Goal: Information Seeking & Learning: Learn about a topic

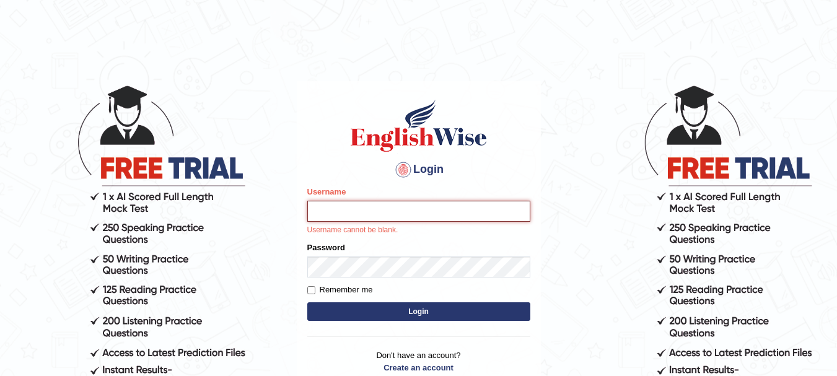
click at [361, 212] on input "Username" at bounding box center [418, 211] width 223 height 21
type input "Sangitam"
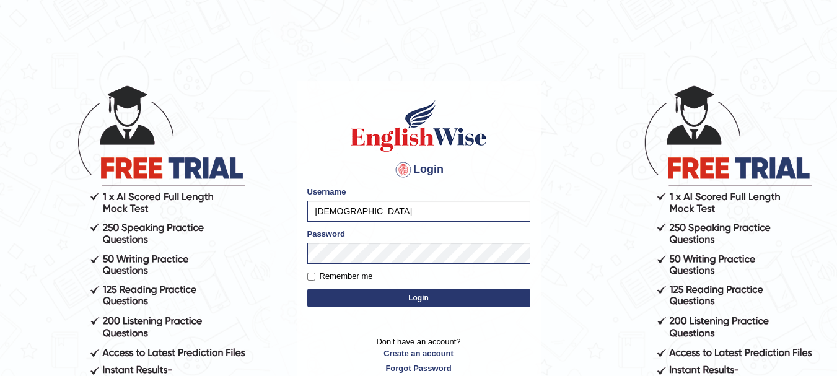
click at [416, 298] on button "Login" at bounding box center [418, 298] width 223 height 19
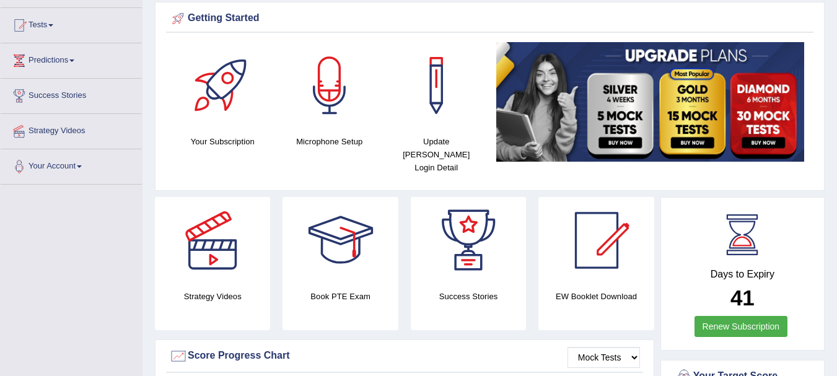
scroll to position [66, 0]
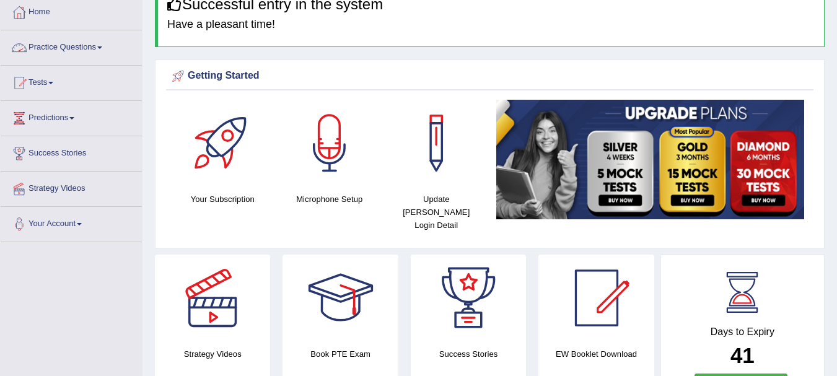
click at [37, 51] on link "Practice Questions" at bounding box center [71, 45] width 141 height 31
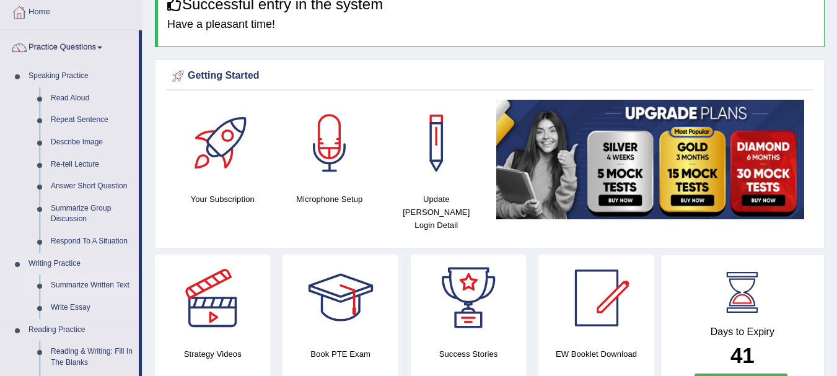
click at [73, 284] on link "Summarize Written Text" at bounding box center [92, 285] width 94 height 22
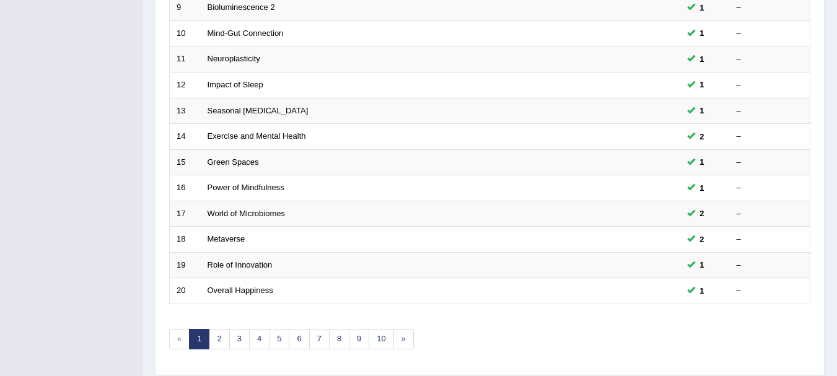
scroll to position [444, 0]
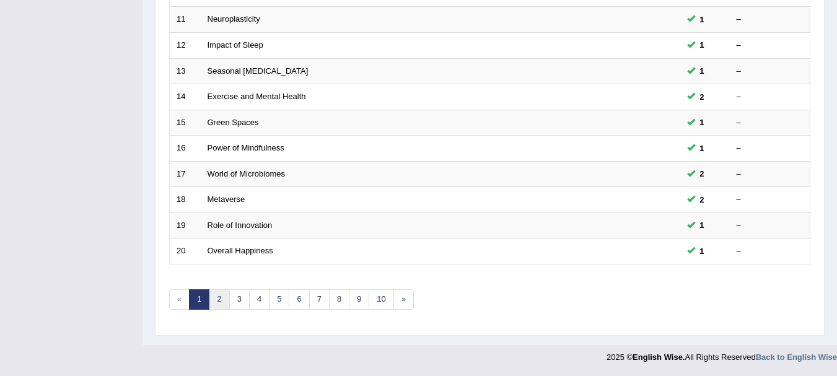
click at [219, 302] on link "2" at bounding box center [219, 299] width 20 height 20
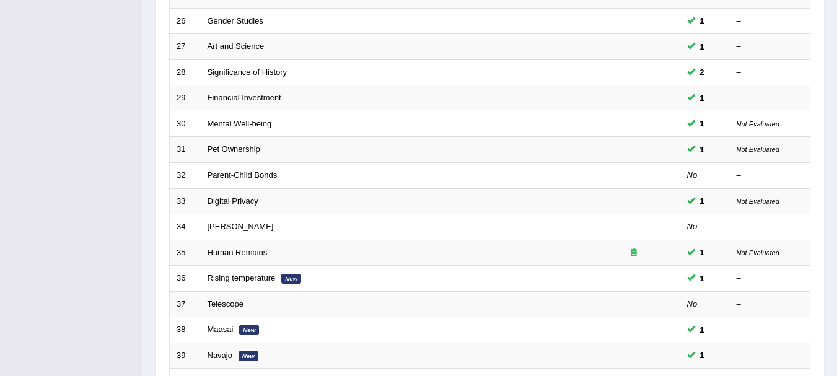
scroll to position [347, 0]
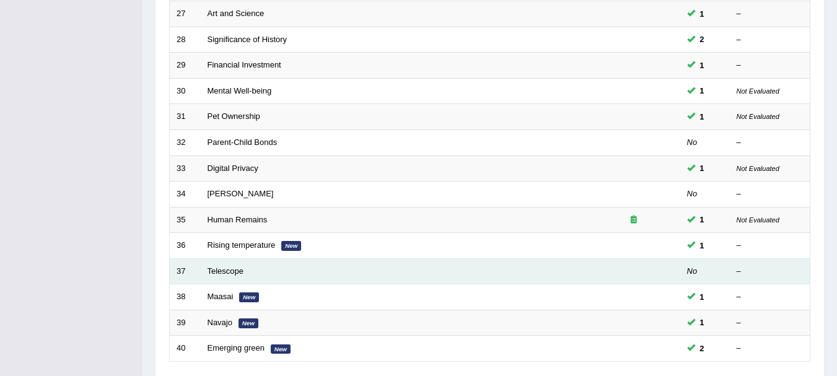
click at [240, 276] on td "Telescope" at bounding box center [394, 271] width 387 height 26
click at [240, 267] on link "Telescope" at bounding box center [226, 270] width 37 height 9
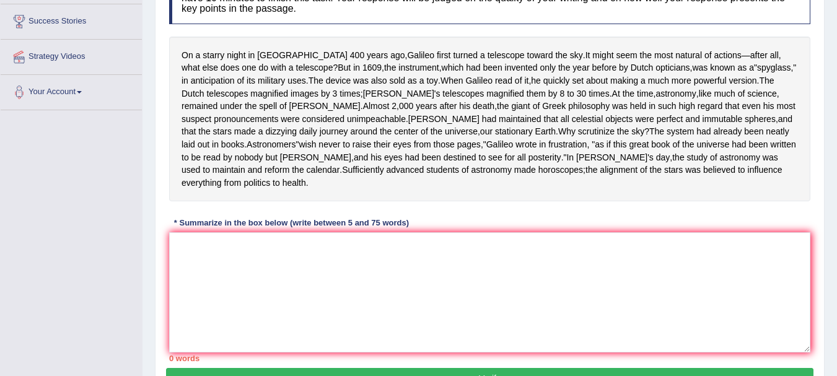
scroll to position [206, 0]
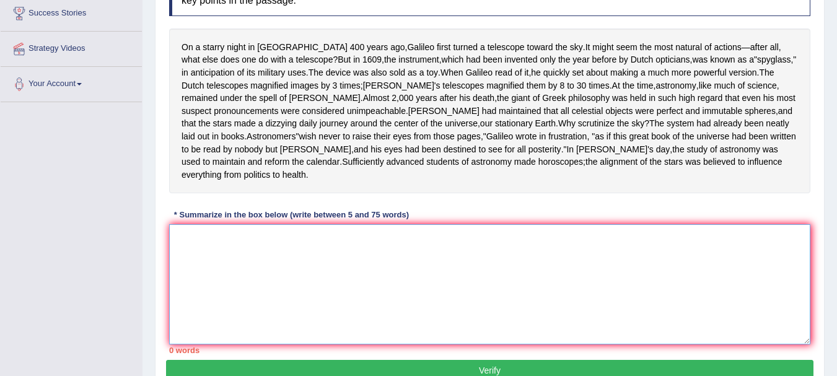
click at [291, 312] on textarea at bounding box center [489, 284] width 641 height 120
click at [299, 312] on textarea at bounding box center [489, 284] width 641 height 120
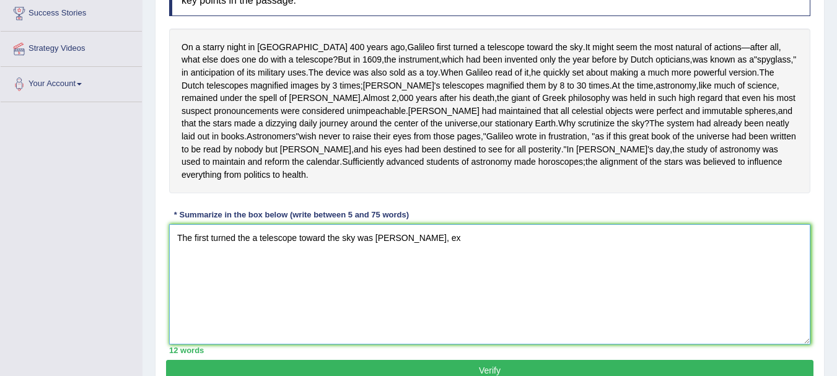
click at [193, 263] on textarea "The first turned the a telescope toward the sky was Galileo, ex" at bounding box center [489, 284] width 641 height 120
click at [331, 262] on textarea "The passage outlines the first turned the a telescope toward the sky was Galile…" at bounding box center [489, 284] width 641 height 120
click at [486, 265] on textarea "The passage outlines the first turned a telescope toward the sky was Galileo, ex" at bounding box center [489, 284] width 641 height 120
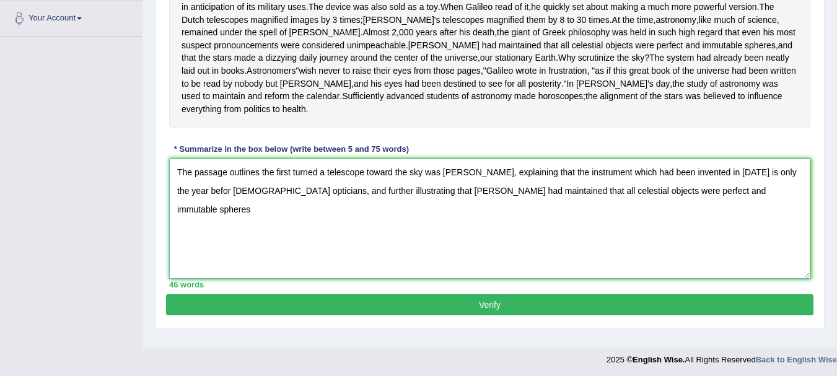
scroll to position [265, 0]
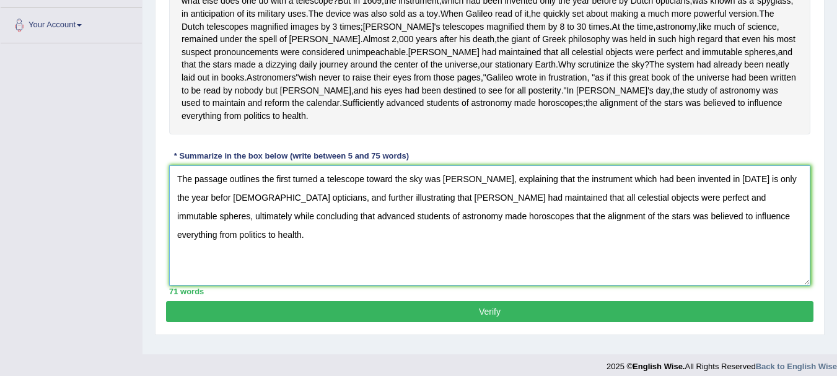
click at [340, 222] on textarea "The passage outlines the first turned a telescope toward the sky was Galileo, e…" at bounding box center [489, 225] width 641 height 120
click at [341, 219] on textarea "The passage outlines the first turned a telescope toward the sky was Galileo, e…" at bounding box center [489, 225] width 641 height 120
click at [719, 222] on textarea "The passage outlines the first turned a telescope toward the sky was Galileo, e…" at bounding box center [489, 225] width 641 height 120
click at [705, 219] on textarea "The passage outlines the first turned a telescope toward the sky was Galileo, e…" at bounding box center [489, 225] width 641 height 120
type textarea "The passage outlines the first turned a telescope toward the sky was Galileo, e…"
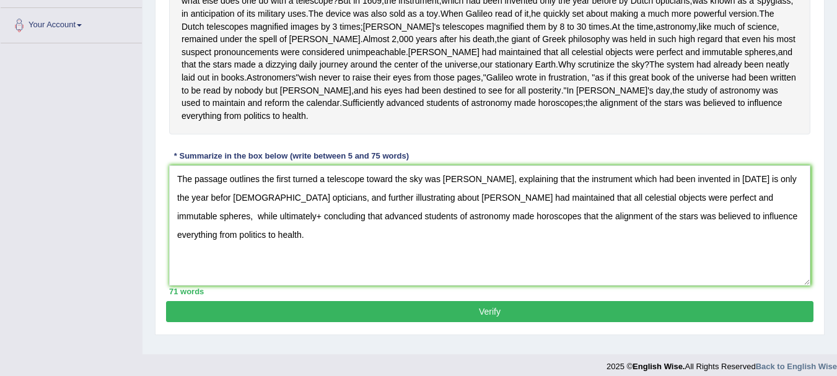
click at [470, 322] on button "Verify" at bounding box center [489, 311] width 647 height 21
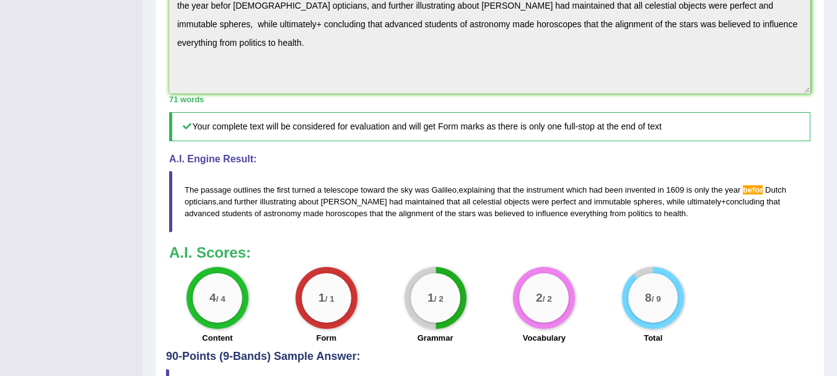
scroll to position [496, 0]
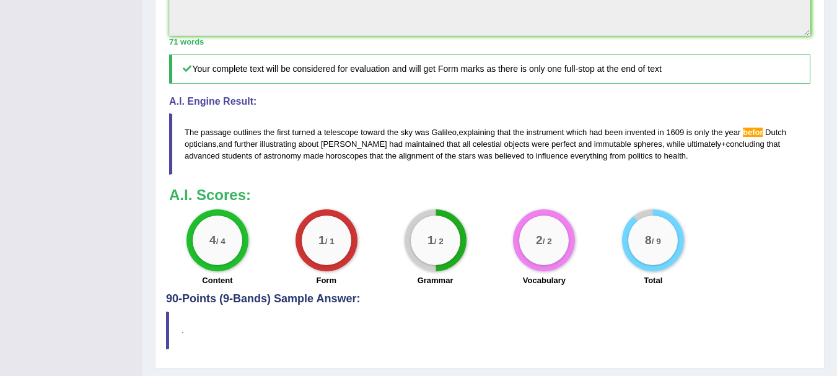
drag, startPoint x: 765, startPoint y: 159, endPoint x: 737, endPoint y: 166, distance: 29.4
click at [737, 166] on blockquote "The passage outlines the first turned a telescope toward the sky was Galileo , …" at bounding box center [489, 143] width 641 height 61
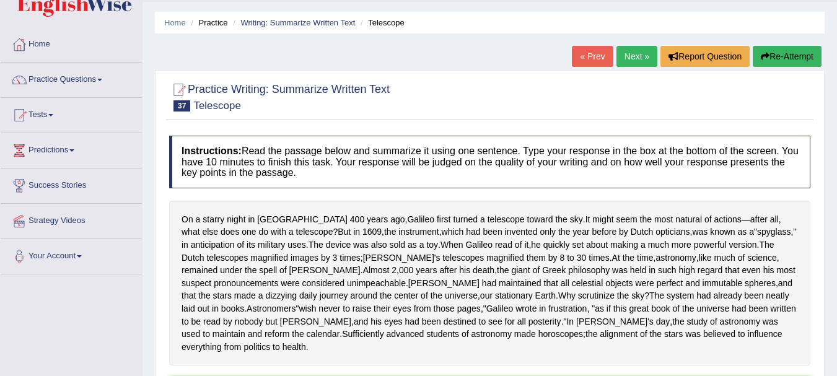
scroll to position [0, 0]
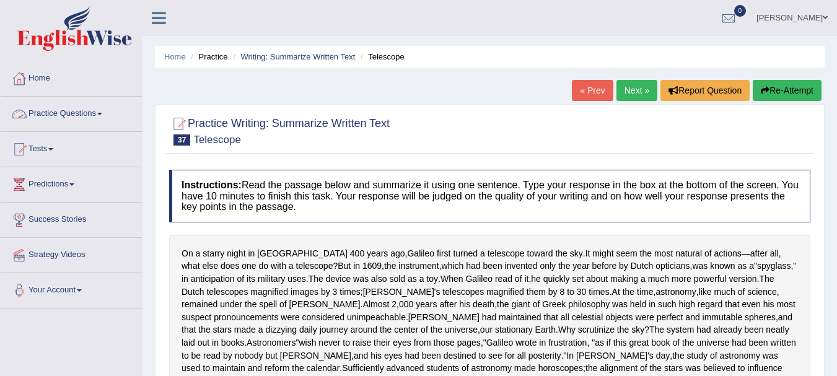
click at [57, 111] on link "Practice Questions" at bounding box center [71, 112] width 141 height 31
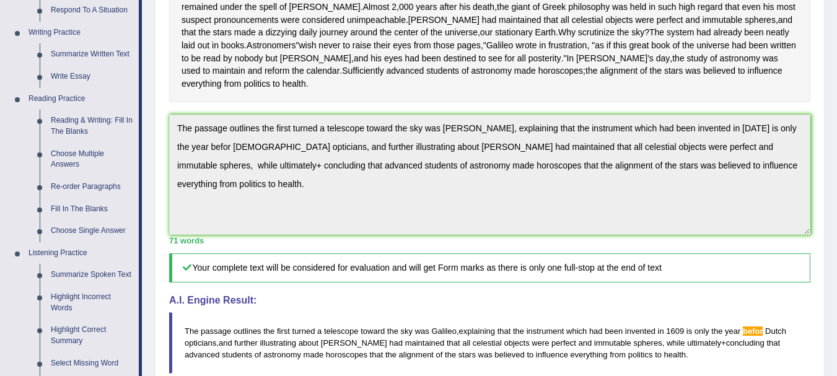
scroll to position [330, 0]
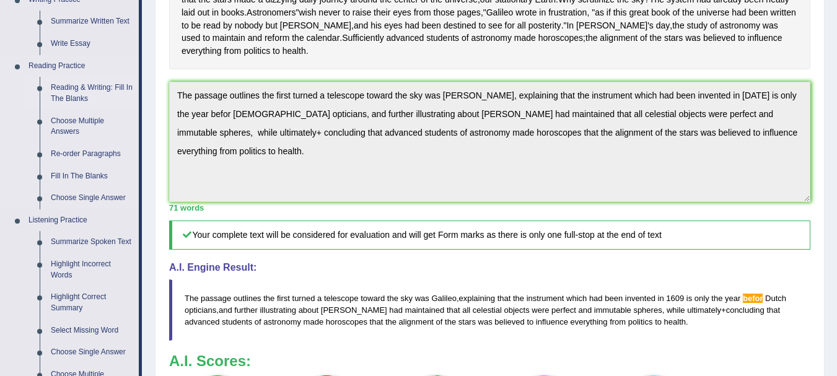
click at [70, 82] on link "Reading & Writing: Fill In The Blanks" at bounding box center [92, 93] width 94 height 33
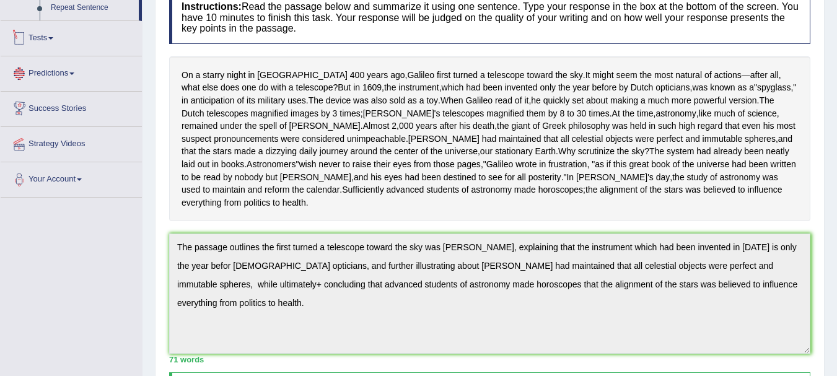
scroll to position [220, 0]
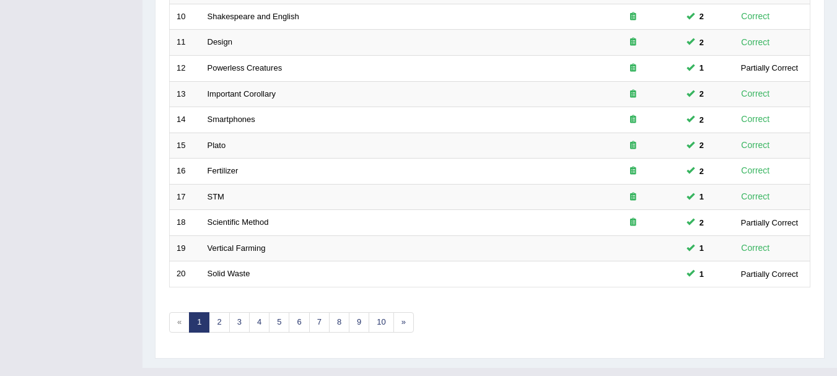
scroll to position [444, 0]
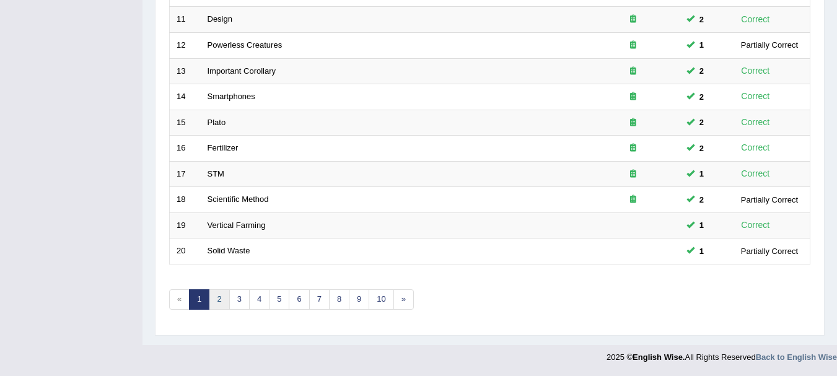
click at [217, 305] on link "2" at bounding box center [219, 299] width 20 height 20
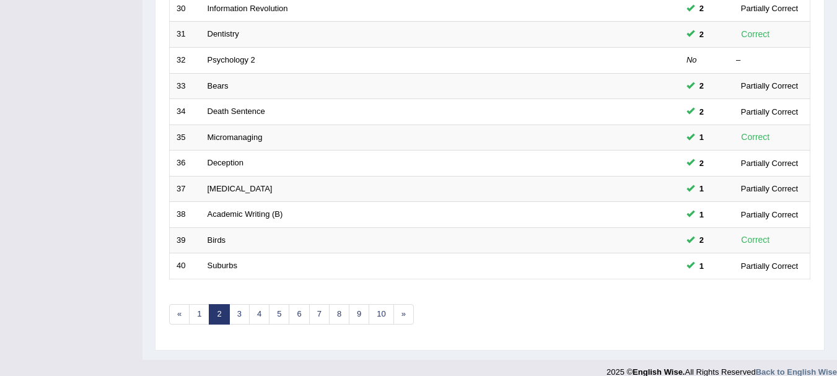
scroll to position [444, 0]
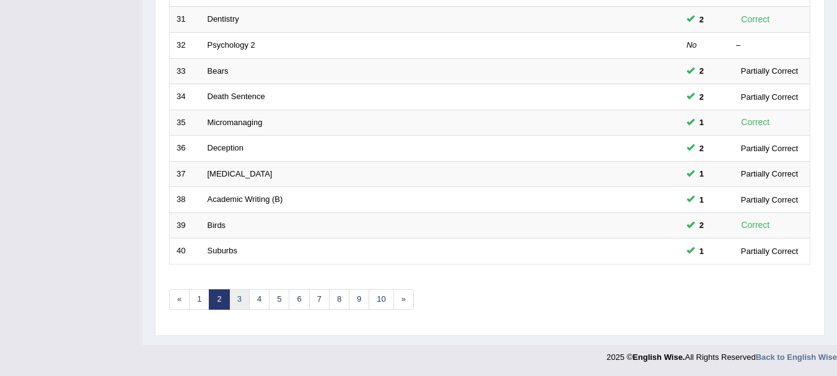
click at [236, 299] on link "3" at bounding box center [239, 299] width 20 height 20
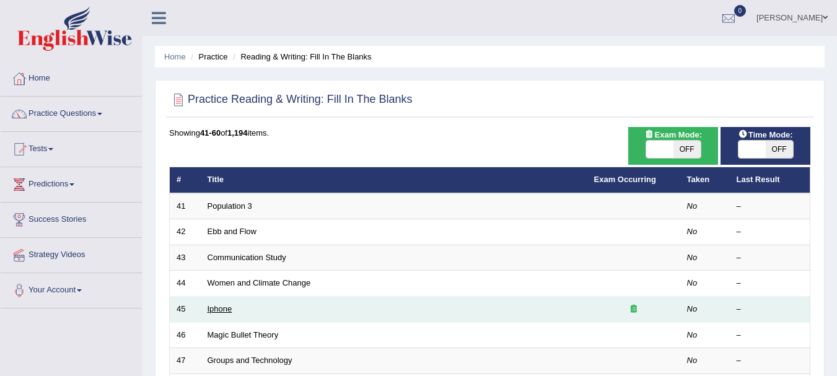
click at [222, 312] on link "Iphone" at bounding box center [220, 308] width 25 height 9
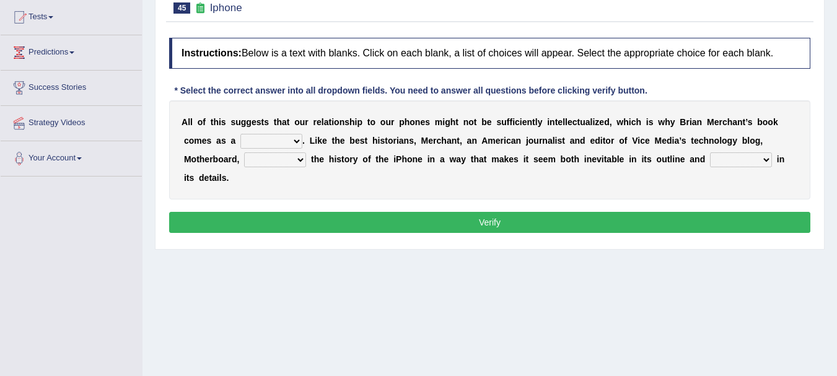
scroll to position [141, 0]
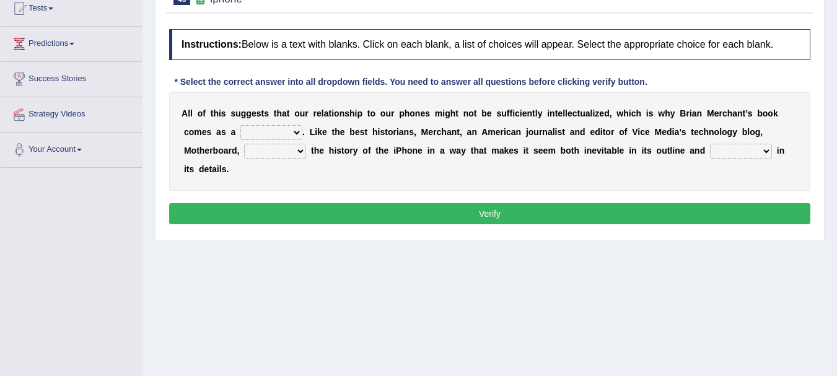
click at [279, 131] on select "privilege relief demotion flash" at bounding box center [271, 132] width 62 height 15
select select "relief"
click at [240, 125] on select "privilege relief demotion flash" at bounding box center [271, 132] width 62 height 15
click at [271, 152] on select "enriches unpacks detours contorts" at bounding box center [275, 151] width 62 height 15
click at [753, 150] on select "surprises surprised surprising surprise" at bounding box center [741, 151] width 62 height 15
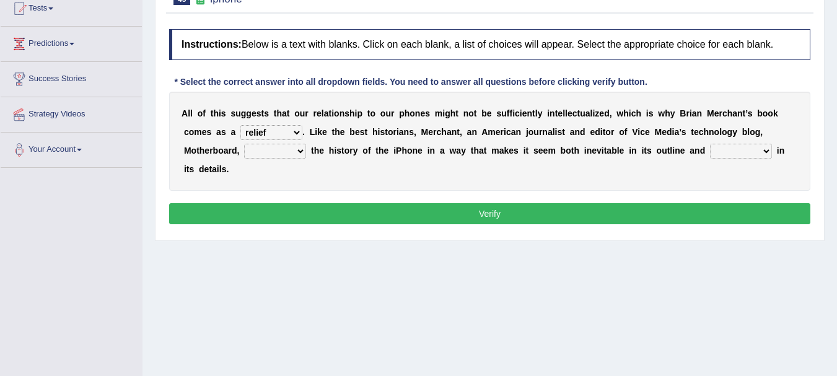
select select "surprise"
click at [710, 144] on select "surprises surprised surprising surprise" at bounding box center [741, 151] width 62 height 15
click at [271, 151] on select "enriches unpacks detours contorts" at bounding box center [275, 151] width 62 height 15
select select "detours"
click at [244, 144] on select "enriches unpacks detours contorts" at bounding box center [275, 151] width 62 height 15
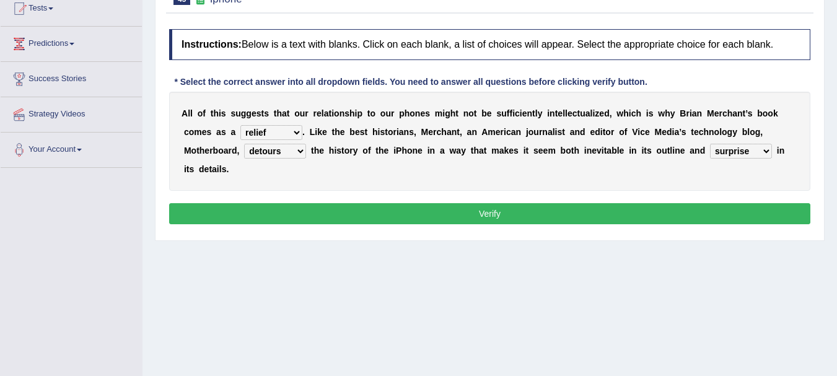
click at [424, 212] on button "Verify" at bounding box center [489, 213] width 641 height 21
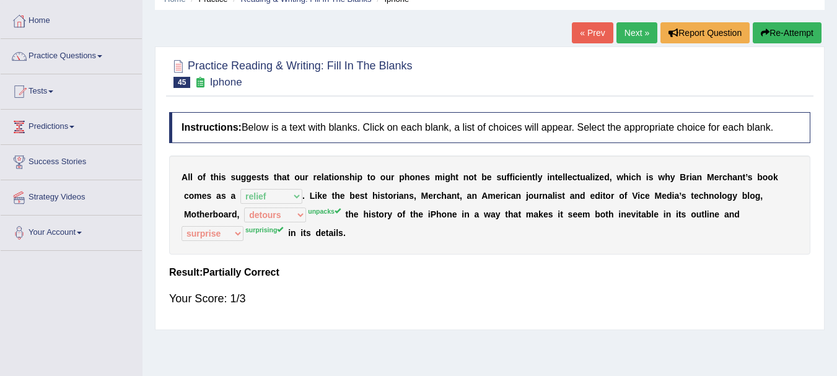
scroll to position [50, 0]
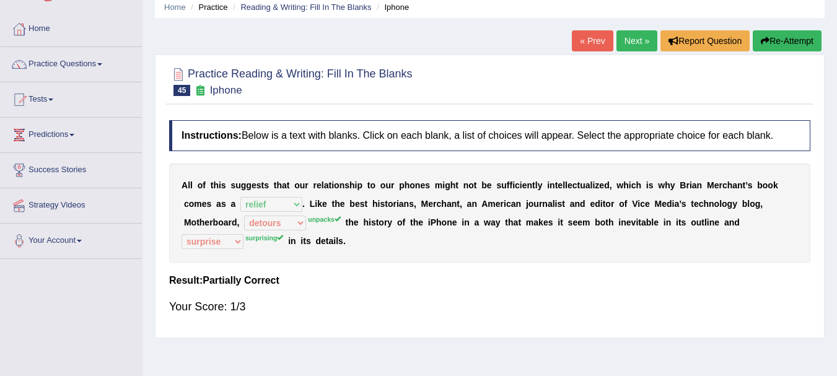
click at [795, 37] on button "Re-Attempt" at bounding box center [787, 40] width 69 height 21
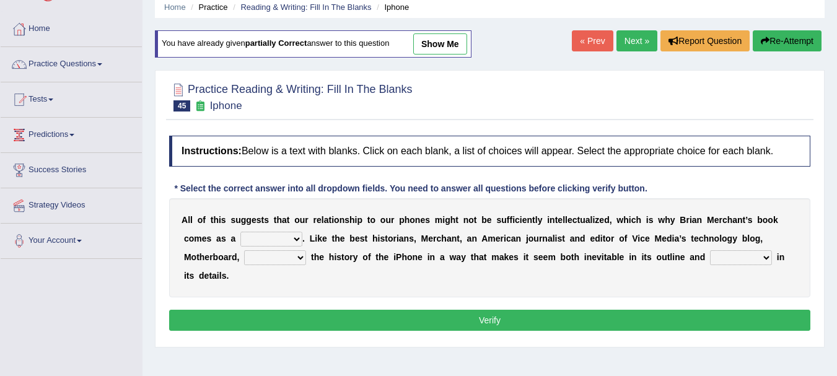
click at [295, 235] on select "privilege relief demotion flash" at bounding box center [271, 239] width 62 height 15
select select "relief"
click at [240, 232] on select "privilege relief demotion flash" at bounding box center [271, 239] width 62 height 15
click at [282, 262] on select "enriches unpacks detours contorts" at bounding box center [275, 257] width 62 height 15
select select "unpacks"
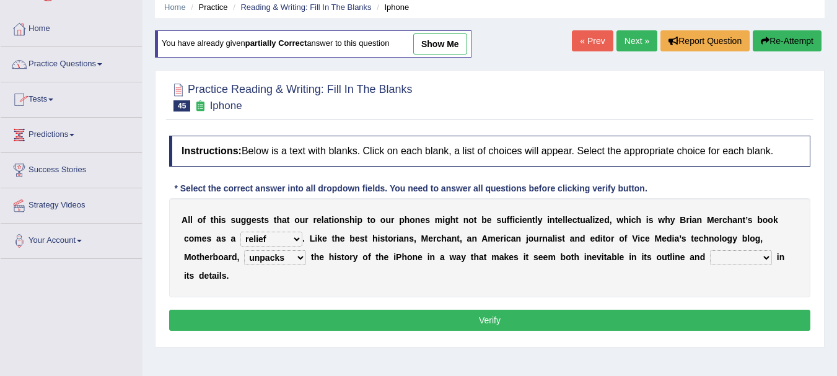
click at [244, 250] on select "enriches unpacks detours contorts" at bounding box center [275, 257] width 62 height 15
click at [755, 257] on select "surprises surprised surprising surprise" at bounding box center [741, 257] width 62 height 15
select select "surprising"
click at [710, 250] on select "surprises surprised surprising surprise" at bounding box center [741, 257] width 62 height 15
click at [484, 321] on button "Verify" at bounding box center [489, 320] width 641 height 21
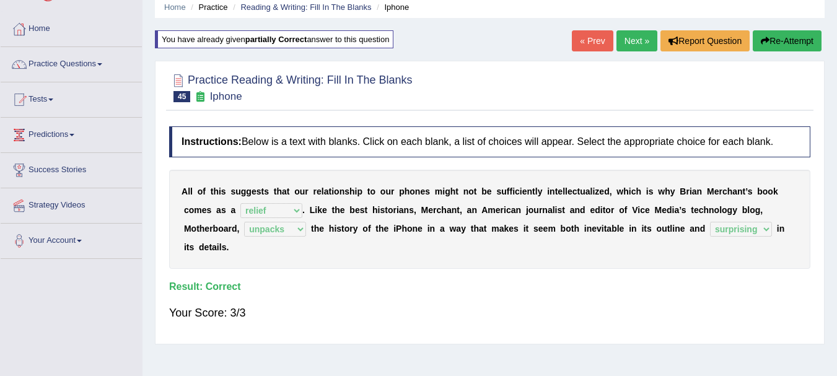
click at [626, 40] on link "Next »" at bounding box center [636, 40] width 41 height 21
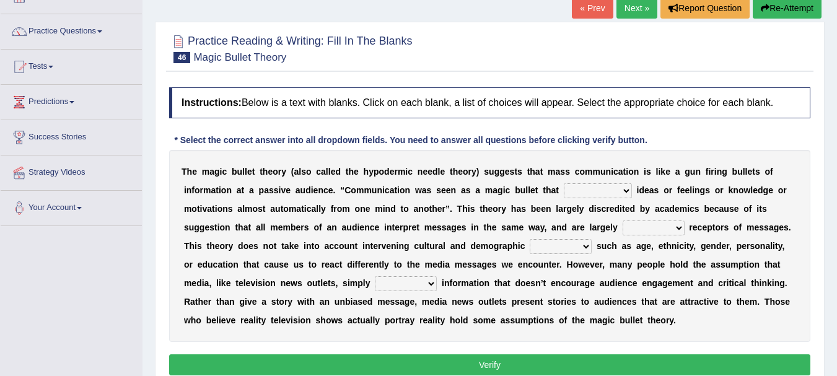
scroll to position [91, 0]
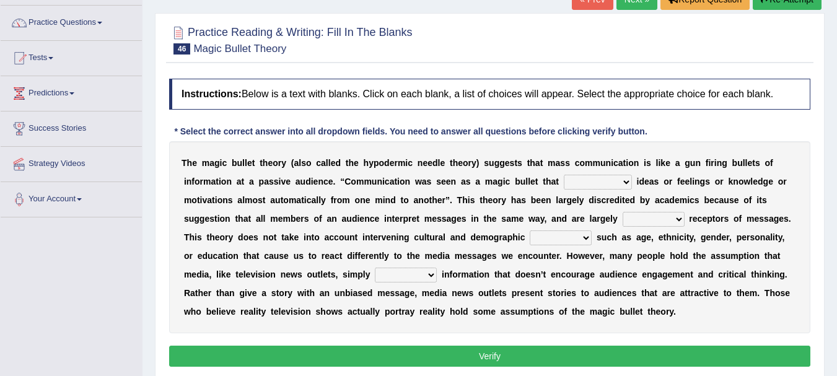
click at [598, 176] on select "transported translated transferred transformed" at bounding box center [598, 182] width 68 height 15
click at [564, 175] on select "transported translated transferred transformed" at bounding box center [598, 182] width 68 height 15
click at [623, 181] on select "transported translated transferred transformed" at bounding box center [598, 182] width 68 height 15
select select "transferred"
click at [564, 175] on select "transported translated transferred transformed" at bounding box center [598, 182] width 68 height 15
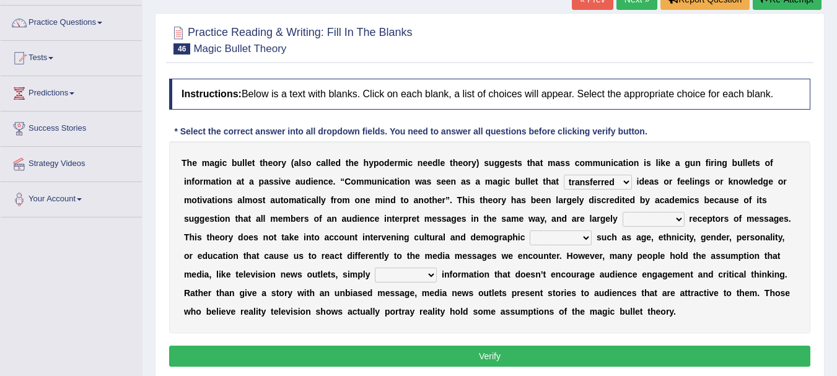
click at [652, 222] on select "negative active positive passive" at bounding box center [654, 219] width 62 height 15
select select "active"
click at [623, 212] on select "negative active positive passive" at bounding box center [654, 219] width 62 height 15
click at [567, 238] on select "variables varies varieties variations" at bounding box center [561, 237] width 62 height 15
select select "variations"
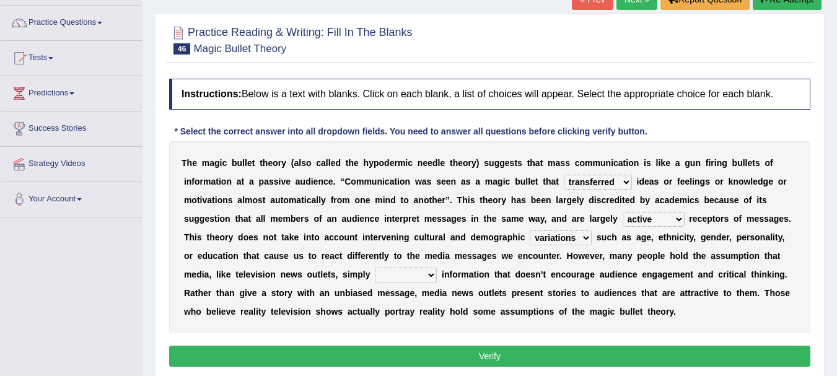
click at [530, 230] on select "variables varies varieties variations" at bounding box center [561, 237] width 62 height 15
click at [416, 281] on select "respond resume release request" at bounding box center [406, 275] width 62 height 15
select select "release"
click at [375, 268] on select "respond resume release request" at bounding box center [406, 275] width 62 height 15
click at [581, 242] on select "variables varies varieties variations" at bounding box center [561, 237] width 62 height 15
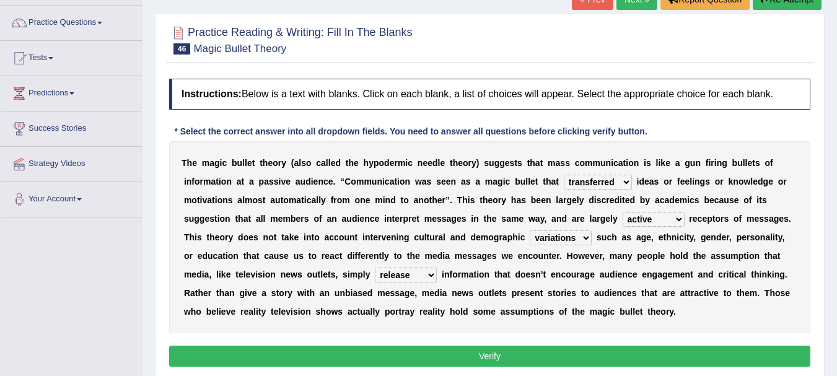
click at [683, 319] on div "T h e m a g i c b u l l e t t h e o r y ( a l s o c a l l e d t h e h y p o d e…" at bounding box center [489, 237] width 641 height 192
click at [504, 361] on button "Verify" at bounding box center [489, 356] width 641 height 21
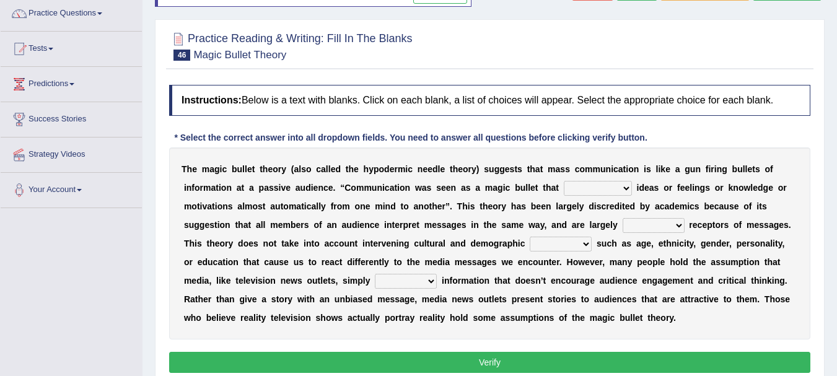
click at [624, 181] on select "transported translated transferred transformed" at bounding box center [598, 188] width 68 height 15
select select "transferred"
click at [564, 181] on select "transported translated transferred transformed" at bounding box center [598, 188] width 68 height 15
click at [667, 222] on select "negative active positive passive" at bounding box center [654, 225] width 62 height 15
select select "passive"
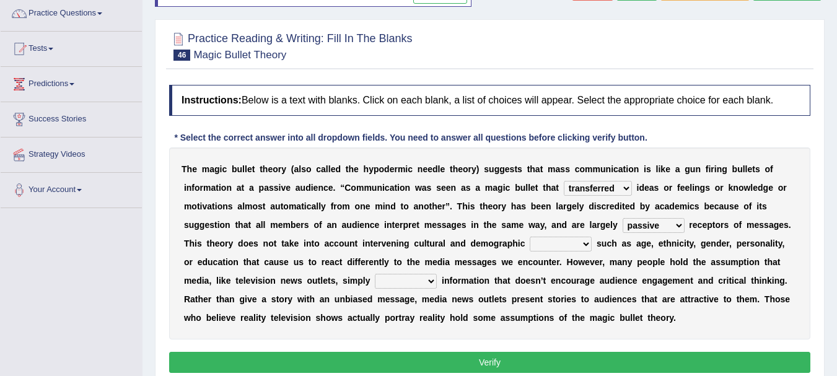
click at [623, 218] on select "negative active positive passive" at bounding box center [654, 225] width 62 height 15
click at [580, 246] on select "variables varies varieties variations" at bounding box center [561, 244] width 62 height 15
select select "variables"
click at [530, 237] on select "variables varies varieties variations" at bounding box center [561, 244] width 62 height 15
click at [428, 279] on select "respond resume release request" at bounding box center [406, 281] width 62 height 15
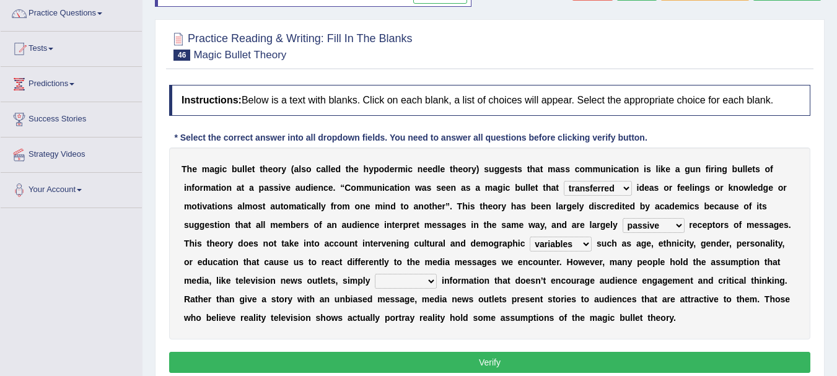
select select "release"
click at [375, 274] on select "respond resume release request" at bounding box center [406, 281] width 62 height 15
click at [468, 364] on button "Verify" at bounding box center [489, 362] width 641 height 21
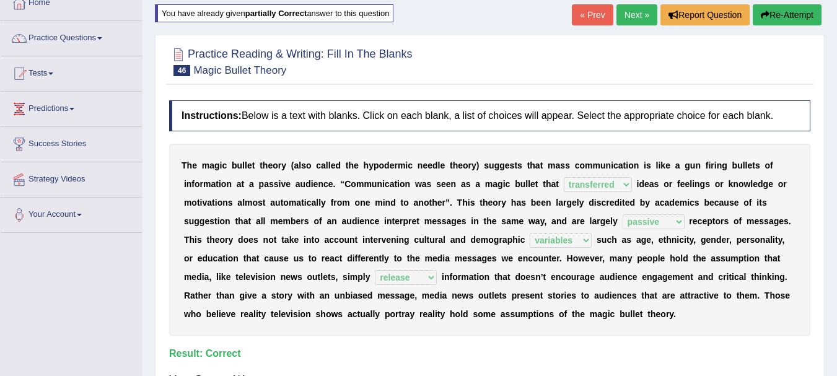
scroll to position [26, 0]
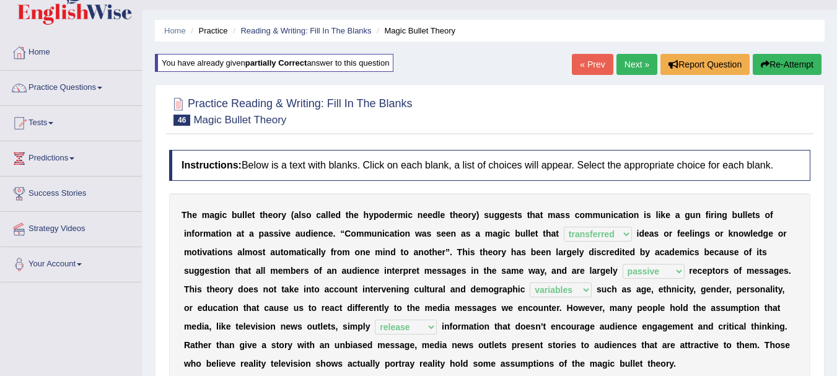
click at [637, 66] on link "Next »" at bounding box center [636, 64] width 41 height 21
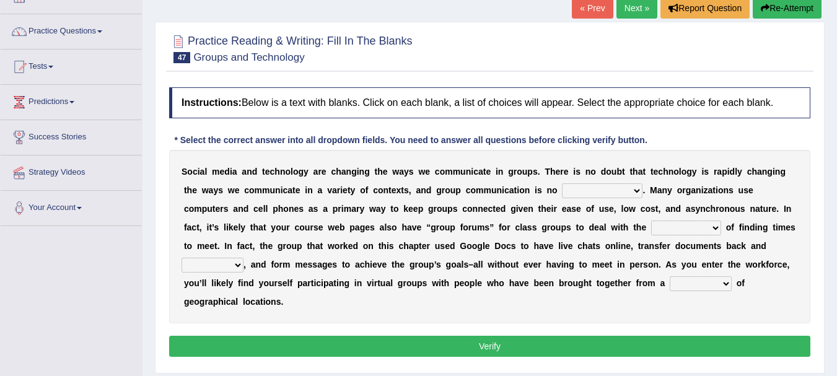
scroll to position [124, 0]
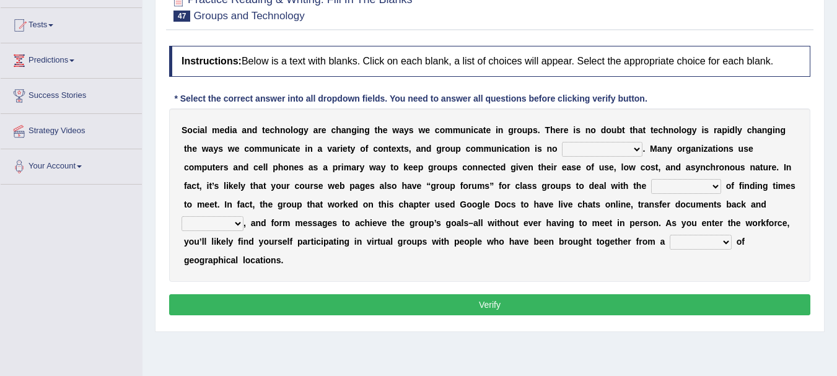
click at [619, 154] on select "exception exemplification extradition excursion" at bounding box center [602, 149] width 81 height 15
select select "exception"
click at [562, 142] on select "exception exemplification extradition excursion" at bounding box center [602, 149] width 81 height 15
click at [680, 190] on select "localities liabilities complexities causalities" at bounding box center [686, 186] width 70 height 15
select select "complexities"
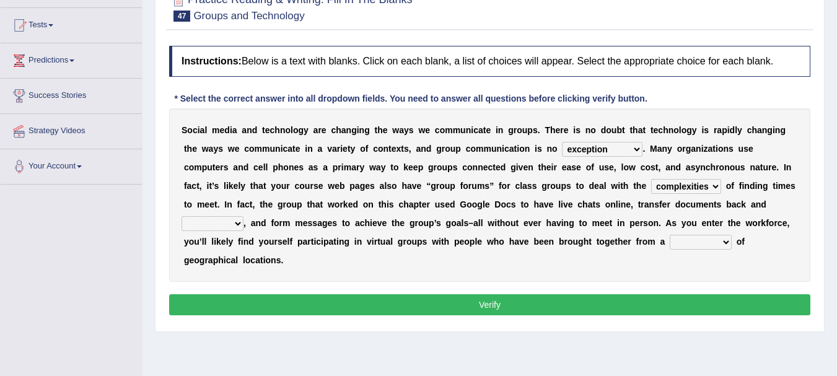
click at [651, 179] on select "localities liabilities complexities causalities" at bounding box center [686, 186] width 70 height 15
click at [225, 228] on select "fill forth toward beyond" at bounding box center [212, 223] width 62 height 15
select select "forth"
click at [181, 216] on select "fill forth toward beyond" at bounding box center [212, 223] width 62 height 15
click at [720, 242] on select "form variety kind variation" at bounding box center [701, 242] width 62 height 15
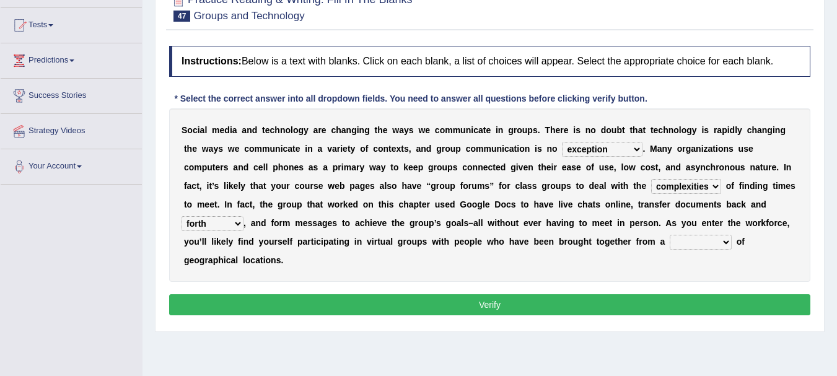
select select "variety"
click at [670, 235] on select "form variety kind variation" at bounding box center [701, 242] width 62 height 15
click at [483, 304] on button "Verify" at bounding box center [489, 304] width 641 height 21
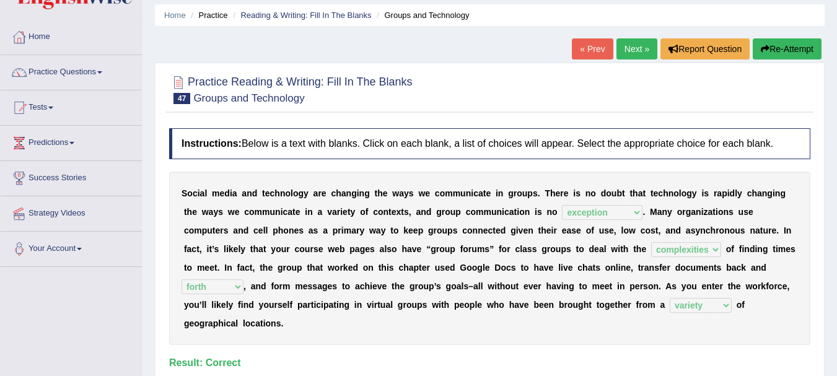
scroll to position [0, 0]
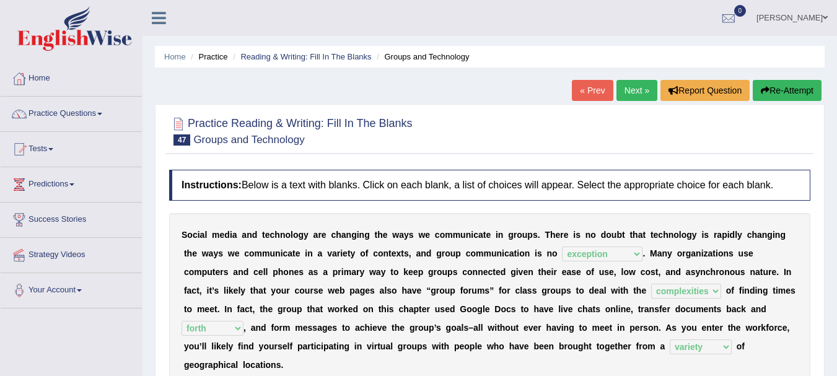
click at [637, 81] on link "Next »" at bounding box center [636, 90] width 41 height 21
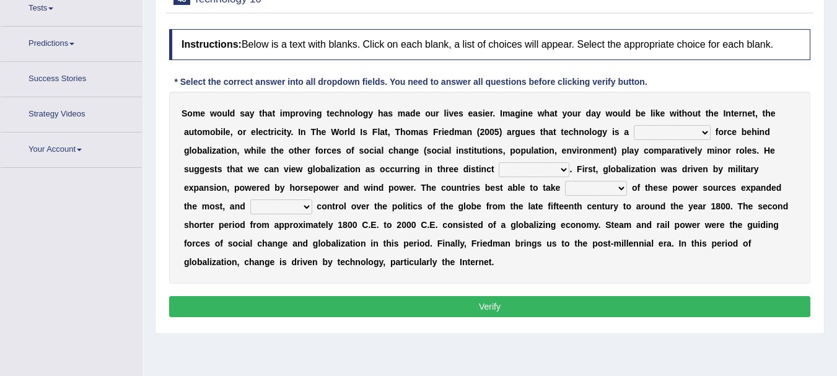
scroll to position [154, 0]
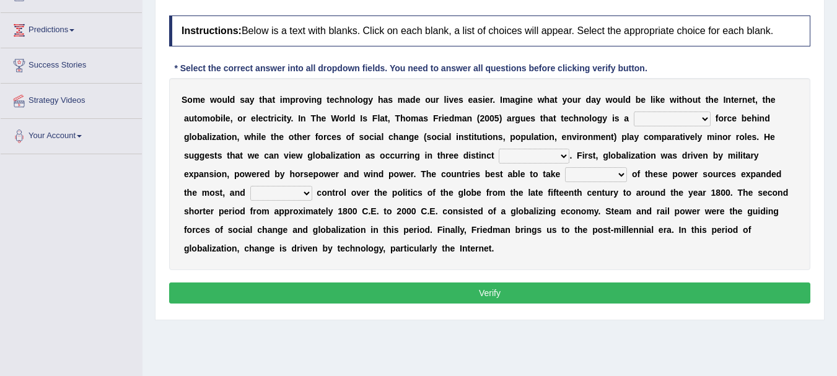
click at [688, 123] on select "driving demeaning distinguishing demanding" at bounding box center [672, 118] width 77 height 15
select select "driving"
click at [634, 111] on select "driving demeaning distinguishing demanding" at bounding box center [672, 118] width 77 height 15
click at [567, 152] on select "periods periodicals perspectives perceptions" at bounding box center [534, 156] width 71 height 15
select select "perspectives"
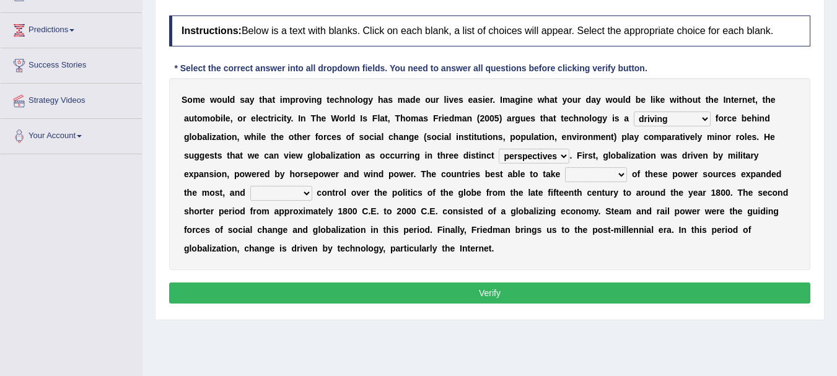
click at [499, 149] on select "periods periodicals perspectives perceptions" at bounding box center [534, 156] width 71 height 15
click at [601, 175] on select "action advantage account care" at bounding box center [596, 174] width 62 height 15
select select "action"
click at [565, 167] on select "action advantage account care" at bounding box center [596, 174] width 62 height 15
click at [275, 194] on select "exist extract exert expect" at bounding box center [281, 193] width 62 height 15
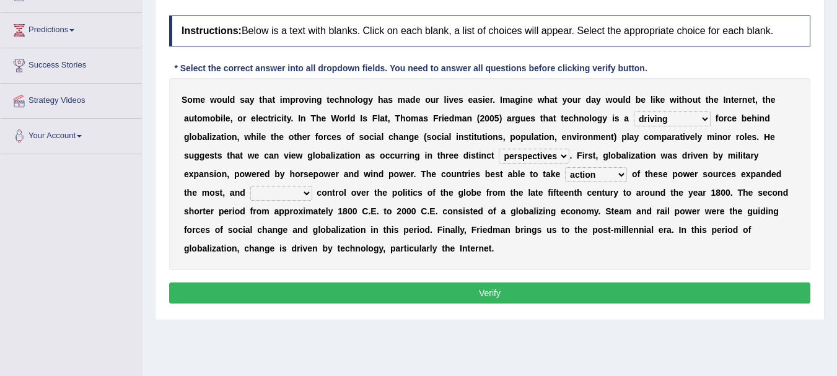
select select "expect"
click at [250, 186] on select "exist extract exert expect" at bounding box center [281, 193] width 62 height 15
click at [511, 282] on button "Verify" at bounding box center [489, 292] width 641 height 21
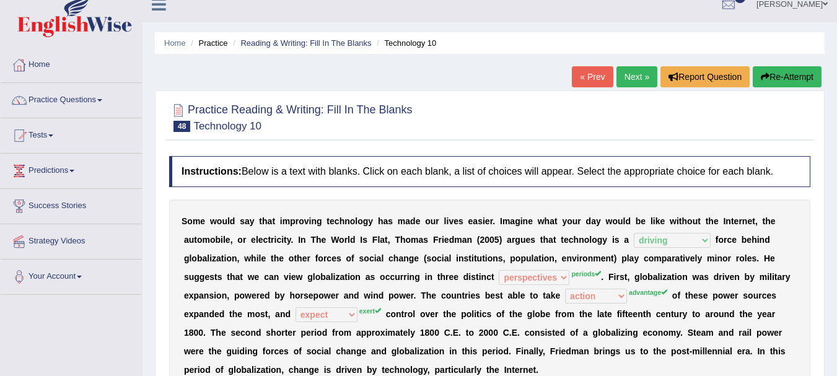
scroll to position [0, 0]
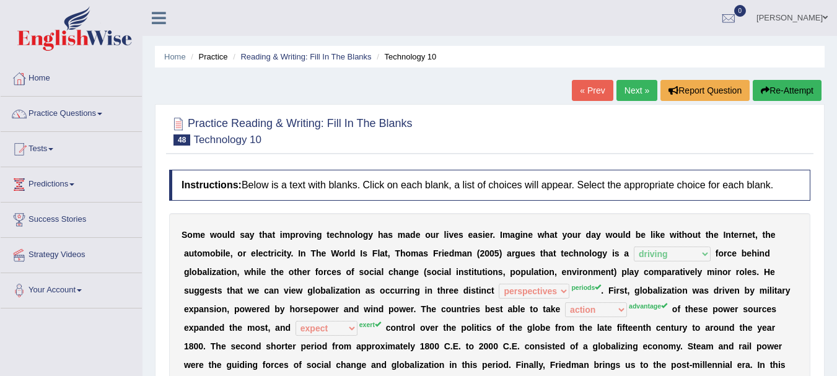
click at [786, 82] on button "Re-Attempt" at bounding box center [787, 90] width 69 height 21
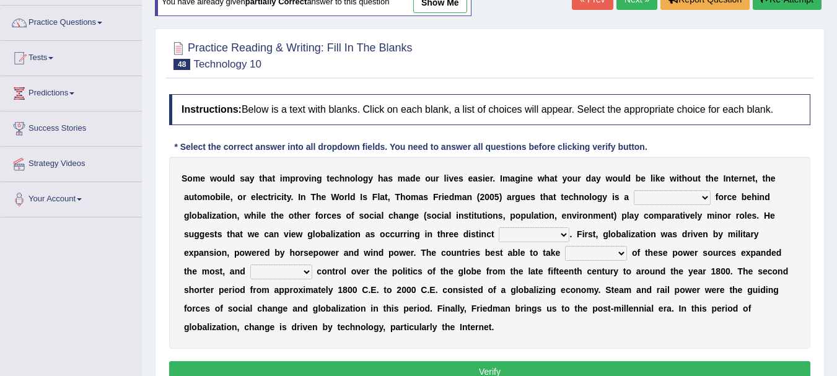
scroll to position [181, 0]
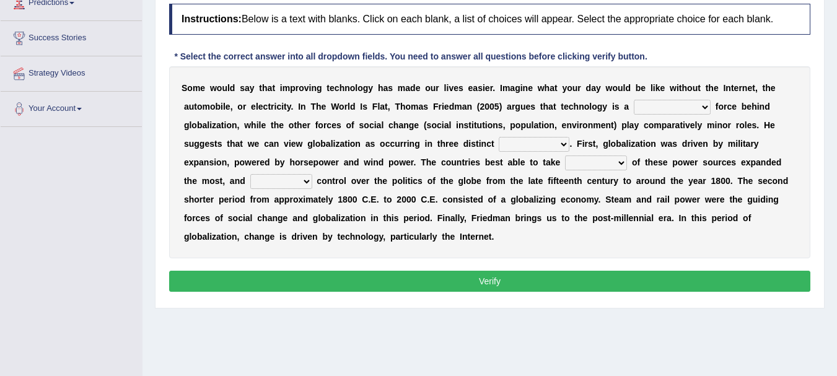
click at [701, 105] on select "driving demeaning distinguishing demanding" at bounding box center [672, 107] width 77 height 15
select select "driving"
click at [634, 100] on select "driving demeaning distinguishing demanding" at bounding box center [672, 107] width 77 height 15
click at [544, 149] on select "periods periodicals perspectives perceptions" at bounding box center [534, 144] width 71 height 15
select select "periods"
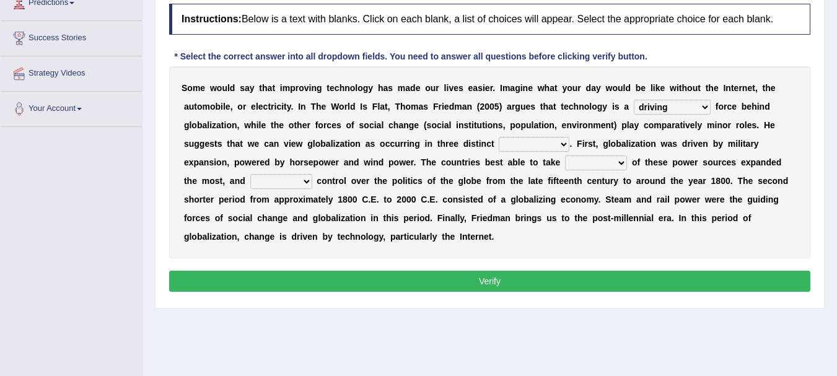
click at [499, 137] on select "periods periodicals perspectives perceptions" at bounding box center [534, 144] width 71 height 15
click at [598, 167] on select "action advantage account care" at bounding box center [596, 162] width 62 height 15
select select "advantage"
click at [565, 155] on select "action advantage account care" at bounding box center [596, 162] width 62 height 15
click at [279, 175] on select "exist extract exert expect" at bounding box center [281, 181] width 62 height 15
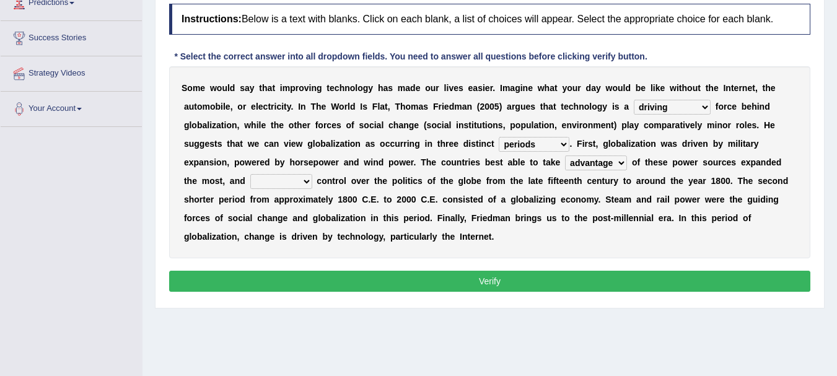
select select "exert"
click at [250, 174] on select "exist extract exert expect" at bounding box center [281, 181] width 62 height 15
click at [498, 281] on button "Verify" at bounding box center [489, 281] width 641 height 21
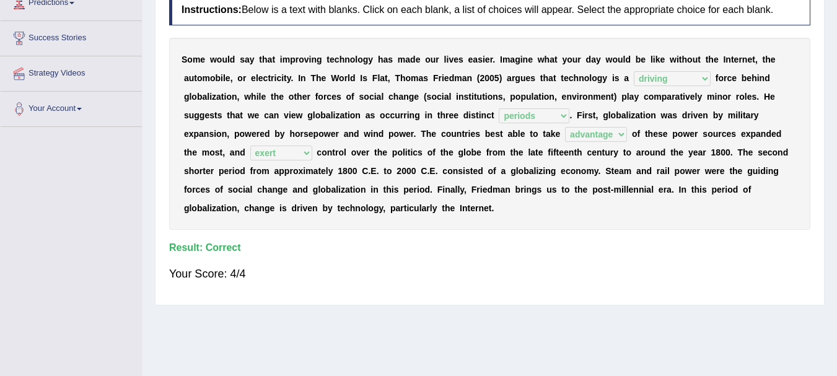
click at [836, 7] on div "Home Practice Reading & Writing: Fill In The Blanks Technology 10 You have alre…" at bounding box center [489, 128] width 694 height 619
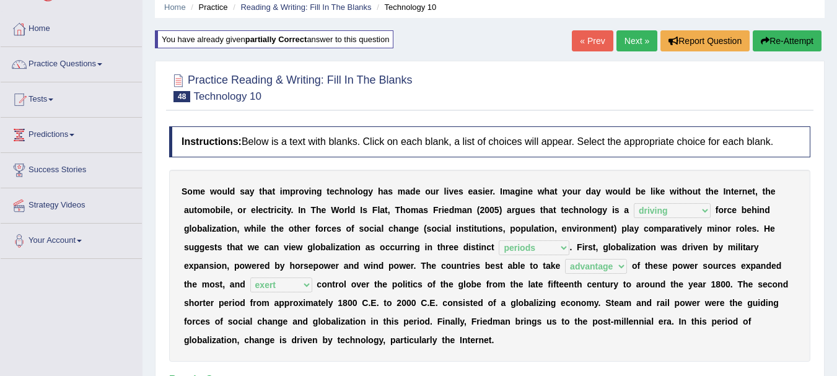
scroll to position [0, 0]
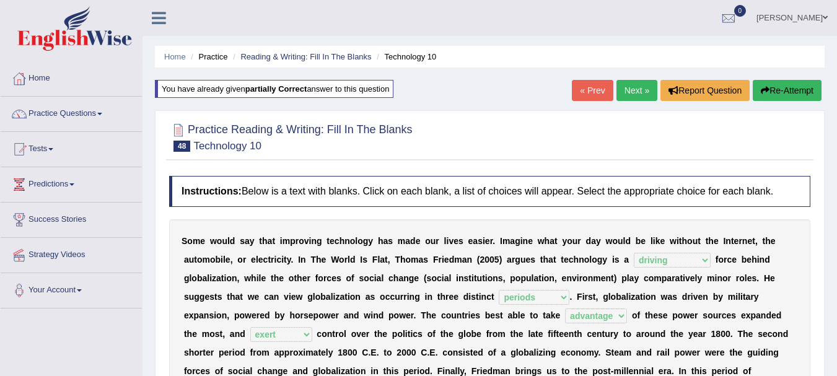
click at [641, 92] on link "Next »" at bounding box center [636, 90] width 41 height 21
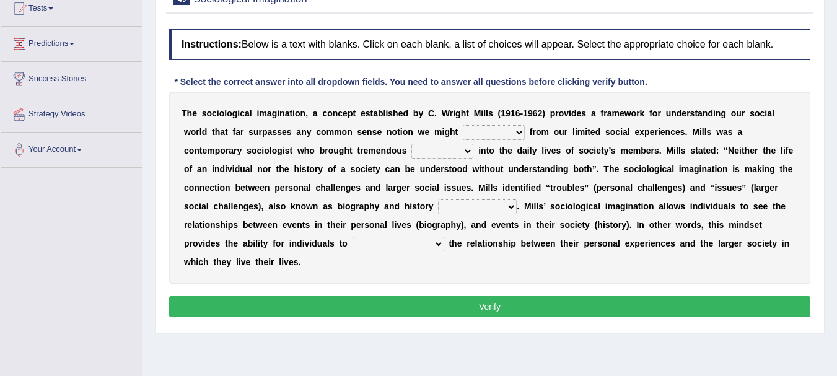
scroll to position [173, 0]
